Goal: Task Accomplishment & Management: Use online tool/utility

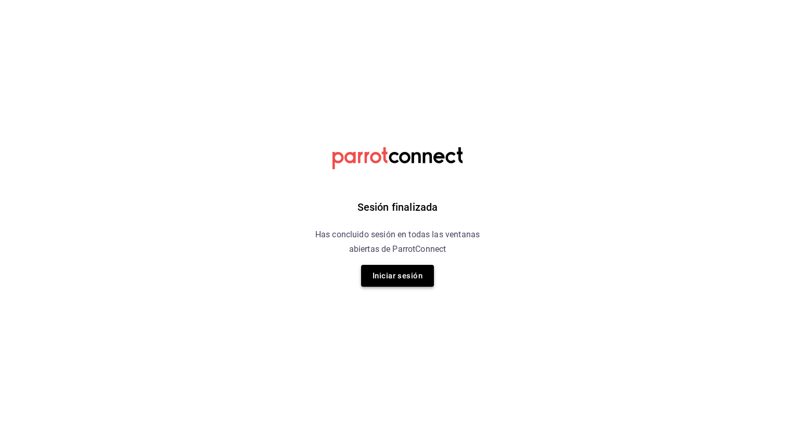
click at [379, 281] on button "Iniciar sesión" at bounding box center [397, 276] width 73 height 22
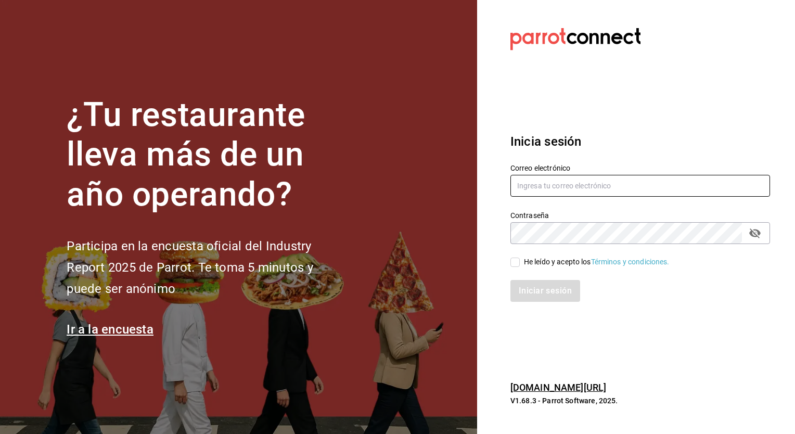
type input "[EMAIL_ADDRESS][DOMAIN_NAME]"
click at [520, 267] on div "Correo electrónico ryoshi.masaryk@grupocosteno.com Contraseña Contraseña He leí…" at bounding box center [634, 226] width 272 height 151
click at [519, 265] on input "He leído y acepto los Términos y condiciones." at bounding box center [515, 262] width 9 height 9
checkbox input "true"
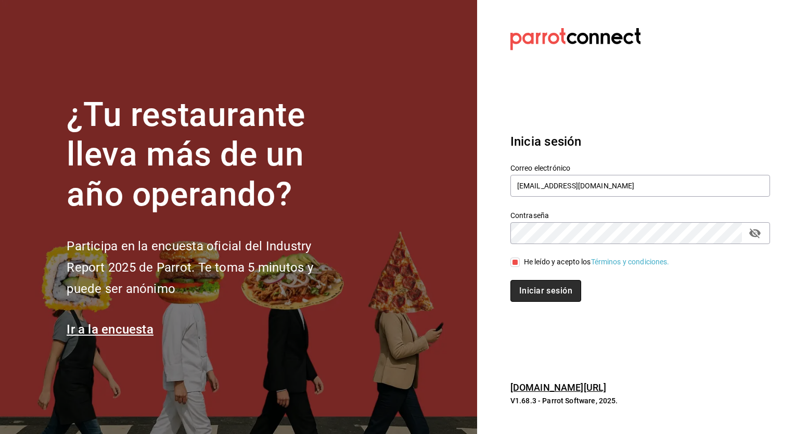
click at [544, 299] on button "Iniciar sesión" at bounding box center [546, 291] width 71 height 22
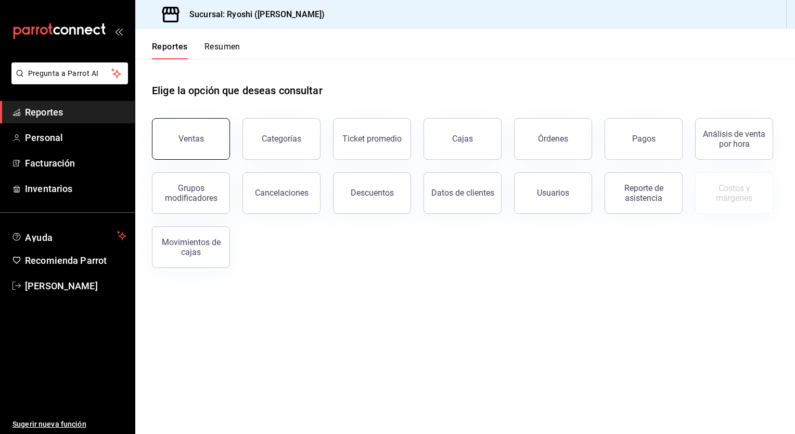
click at [208, 149] on button "Ventas" at bounding box center [191, 139] width 78 height 42
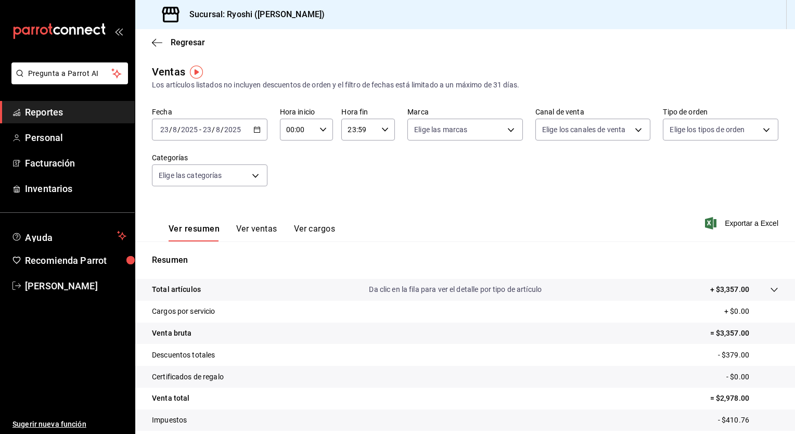
click at [257, 134] on div "[DATE] [DATE] - [DATE] [DATE]" at bounding box center [210, 130] width 116 height 22
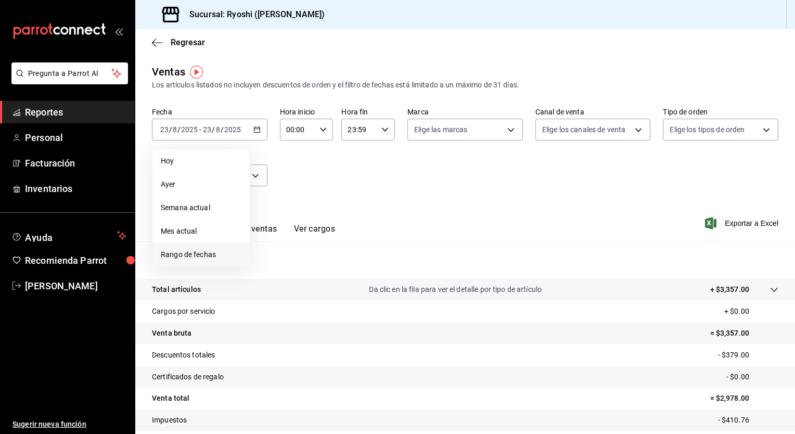
click at [200, 252] on span "Rango de fechas" at bounding box center [201, 254] width 81 height 11
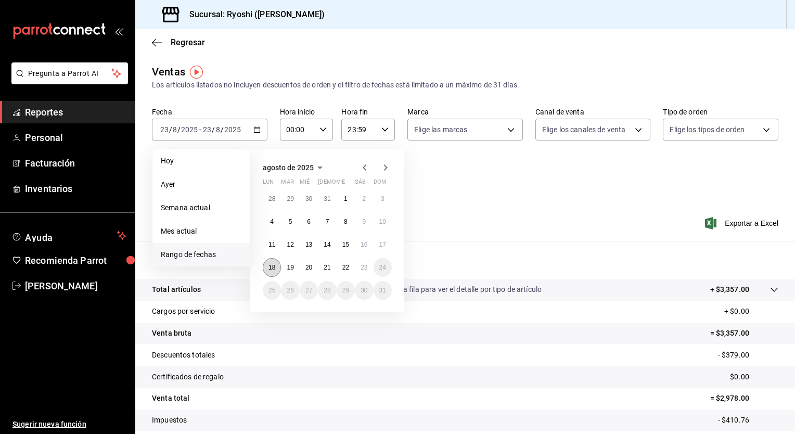
click at [274, 270] on abbr "18" at bounding box center [272, 267] width 7 height 7
click at [360, 269] on button "23" at bounding box center [364, 267] width 18 height 19
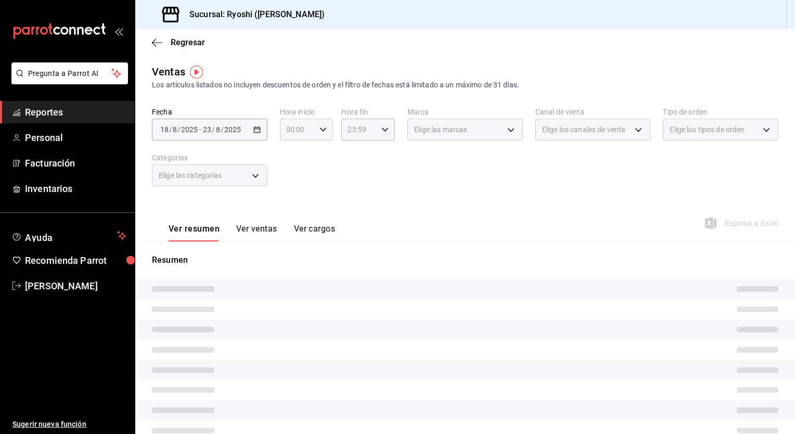
click at [316, 130] on div "00:00 Hora inicio" at bounding box center [307, 130] width 54 height 22
click at [292, 188] on button "01" at bounding box center [292, 181] width 22 height 21
click at [292, 187] on button "05" at bounding box center [292, 177] width 22 height 21
type input "05:00"
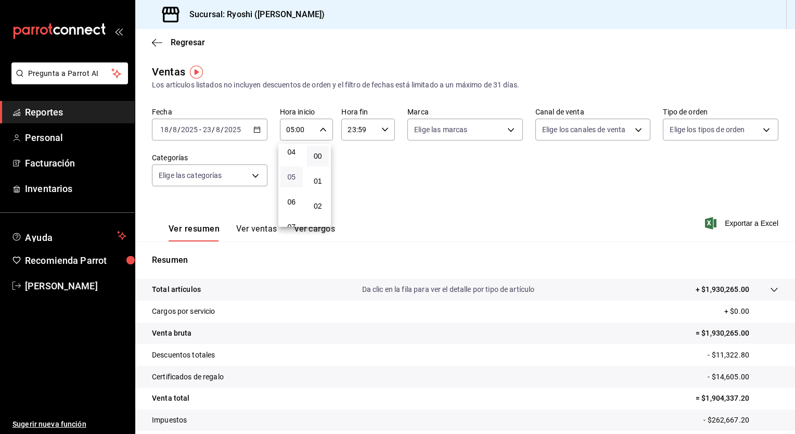
click at [293, 175] on span "05" at bounding box center [292, 177] width 10 height 8
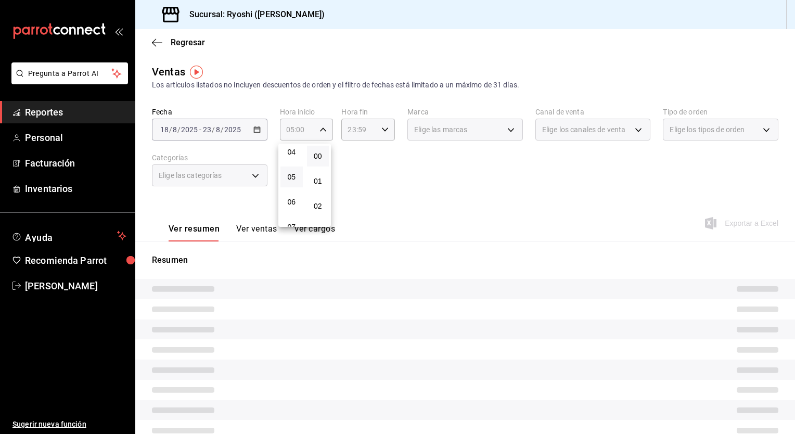
click at [378, 162] on div at bounding box center [397, 217] width 795 height 434
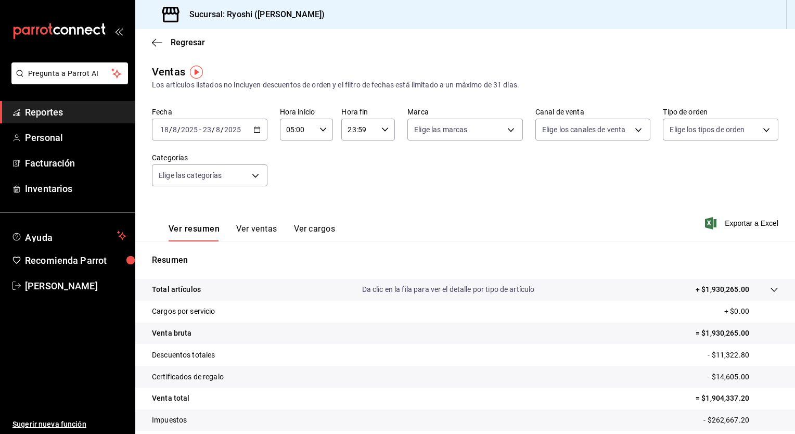
click at [385, 127] on div "23:59 Hora fin" at bounding box center [369, 130] width 54 height 22
click at [347, 172] on button "21" at bounding box center [353, 164] width 22 height 21
click at [347, 172] on div "21" at bounding box center [352, 175] width 27 height 25
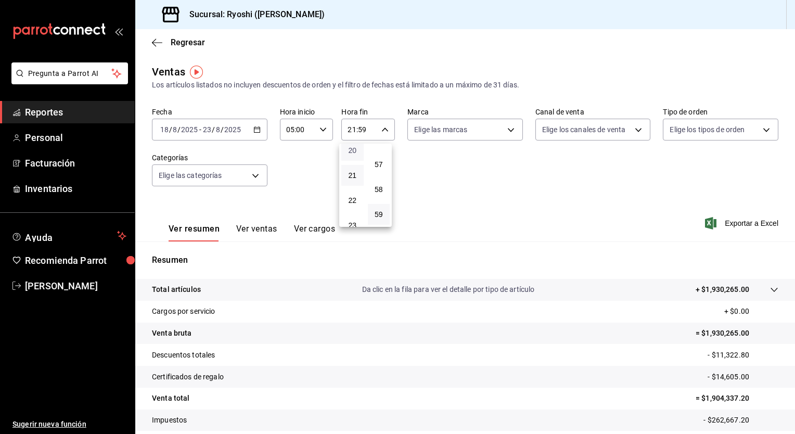
click at [352, 155] on span "20" at bounding box center [353, 150] width 10 height 8
type input "20:59"
click at [352, 160] on span "05" at bounding box center [353, 156] width 10 height 8
click at [381, 162] on span "57" at bounding box center [379, 164] width 10 height 8
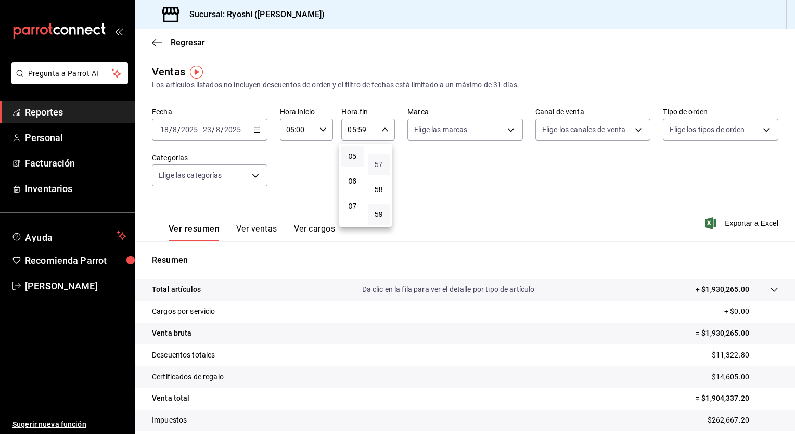
type input "05:57"
click at [381, 162] on button "00" at bounding box center [379, 156] width 22 height 21
type input "05:00"
click at [483, 169] on div at bounding box center [397, 217] width 795 height 434
click at [434, 134] on body "Pregunta a Parrot AI Reportes Personal Facturación Inventarios Ayuda Recomienda…" at bounding box center [397, 217] width 795 height 434
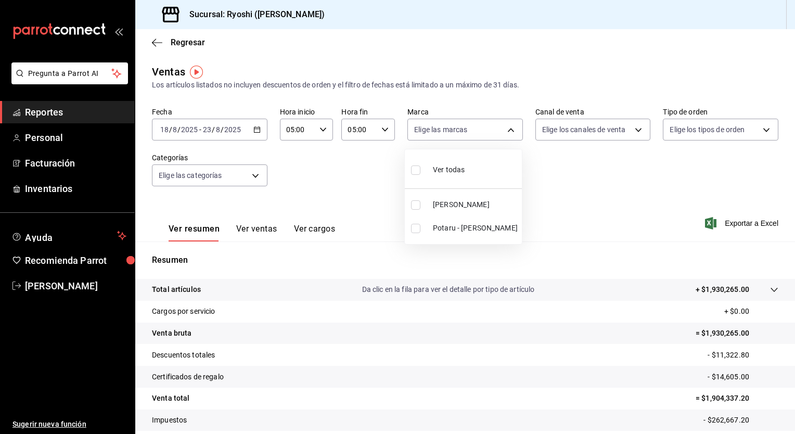
click at [334, 178] on div at bounding box center [397, 217] width 795 height 434
click at [249, 217] on div "Ver resumen Ver ventas Ver cargos" at bounding box center [243, 226] width 183 height 30
click at [249, 227] on button "Ver ventas" at bounding box center [256, 233] width 41 height 18
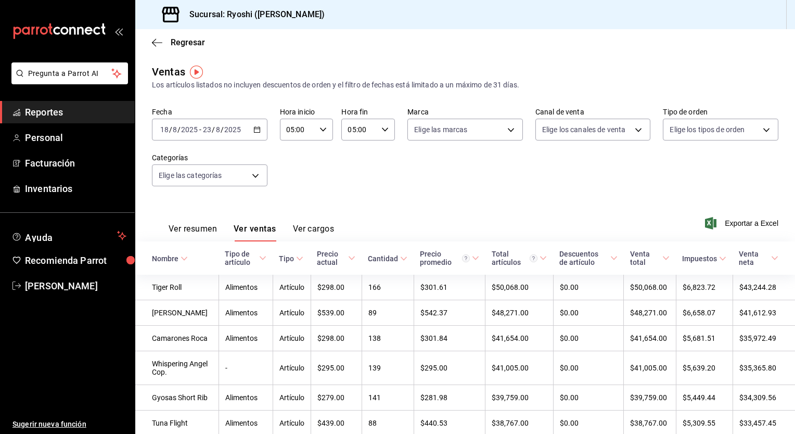
click at [214, 234] on button "Ver resumen" at bounding box center [193, 233] width 48 height 18
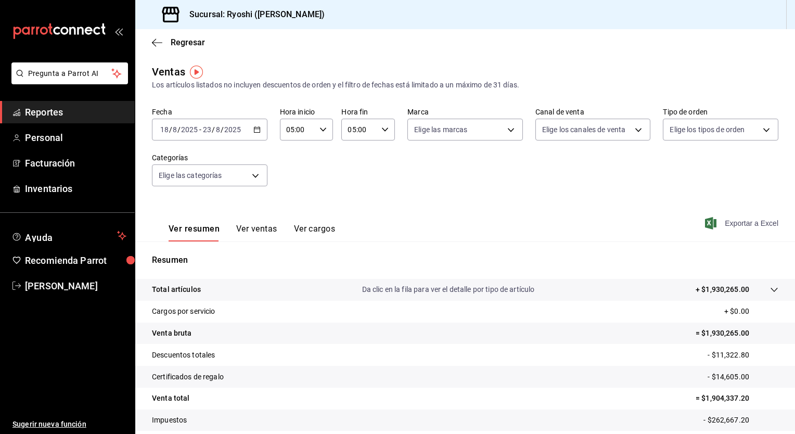
click at [735, 228] on span "Exportar a Excel" at bounding box center [742, 223] width 71 height 12
